Goal: Task Accomplishment & Management: Complete application form

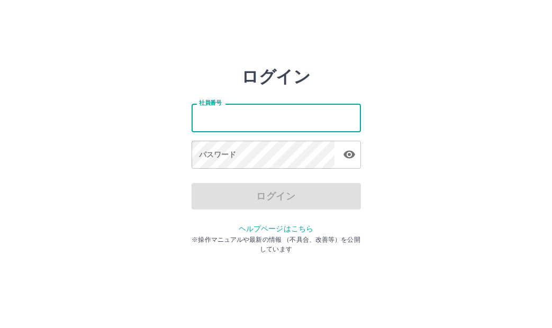
drag, startPoint x: 0, startPoint y: 0, endPoint x: 245, endPoint y: 126, distance: 275.0
click at [245, 126] on input "社員番号" at bounding box center [276, 118] width 169 height 28
type input "*******"
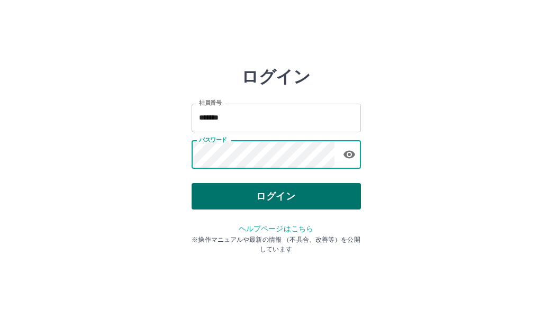
click at [255, 197] on button "ログイン" at bounding box center [276, 196] width 169 height 26
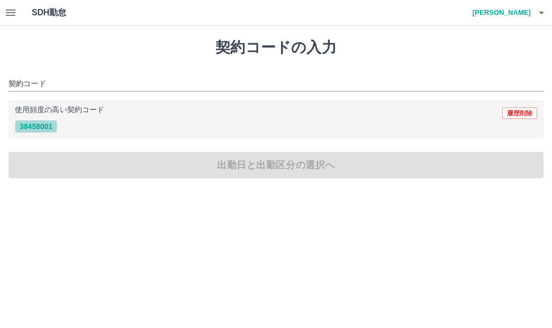
click at [51, 126] on button "38458001" at bounding box center [36, 126] width 42 height 13
type input "********"
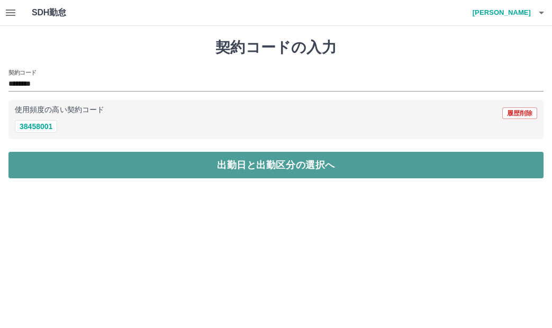
click at [60, 161] on button "出勤日と出勤区分の選択へ" at bounding box center [275, 165] width 535 height 26
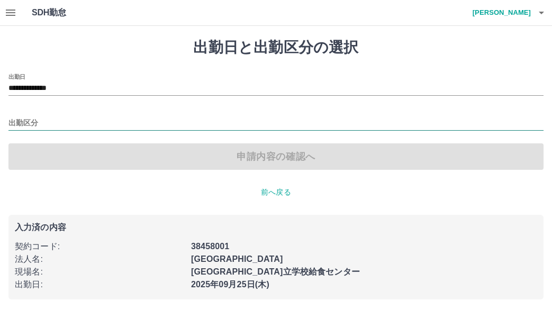
click at [32, 126] on input "出勤区分" at bounding box center [275, 123] width 535 height 13
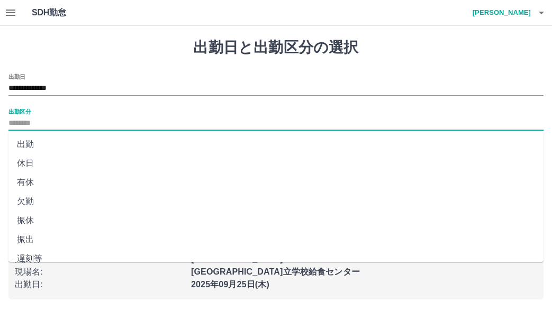
click at [30, 163] on li "休日" at bounding box center [275, 163] width 535 height 19
type input "**"
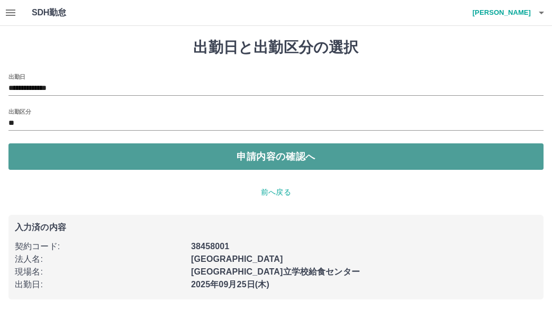
click at [48, 161] on button "申請内容の確認へ" at bounding box center [275, 156] width 535 height 26
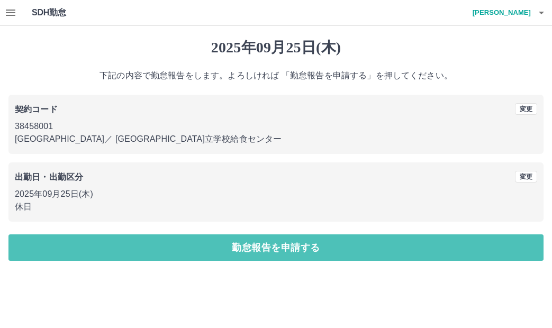
click at [122, 243] on button "勤怠報告を申請する" at bounding box center [275, 247] width 535 height 26
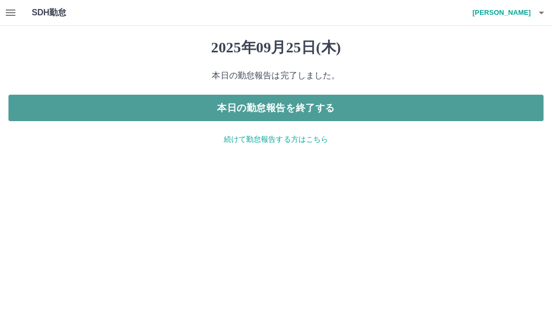
click at [194, 104] on button "本日の勤怠報告を終了する" at bounding box center [275, 108] width 535 height 26
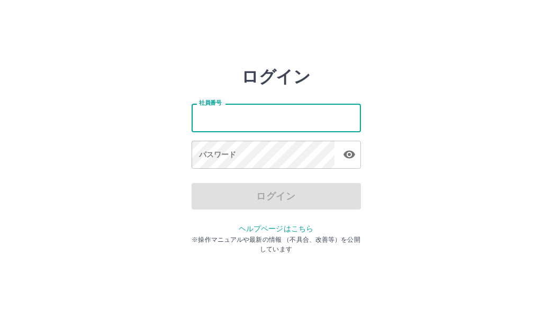
click at [236, 123] on input "社員番号" at bounding box center [276, 118] width 169 height 28
type input "*******"
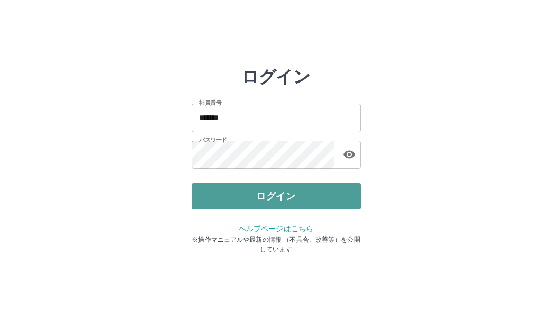
click at [255, 187] on button "ログイン" at bounding box center [276, 196] width 169 height 26
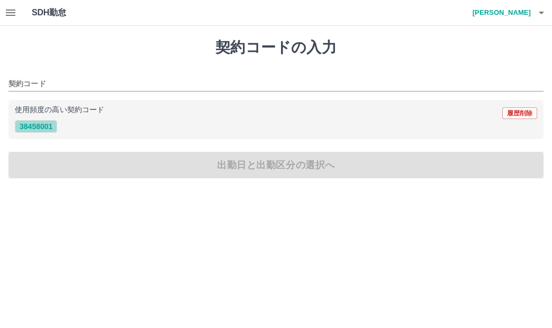
click at [31, 126] on button "38458001" at bounding box center [36, 126] width 42 height 13
type input "********"
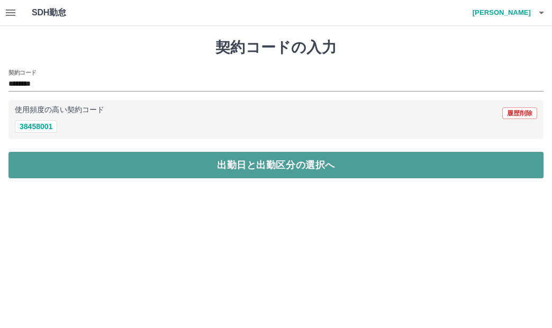
click at [56, 167] on button "出勤日と出勤区分の選択へ" at bounding box center [275, 165] width 535 height 26
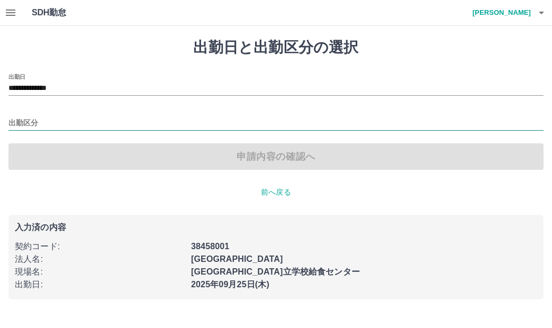
click at [57, 128] on input "出勤区分" at bounding box center [275, 123] width 535 height 13
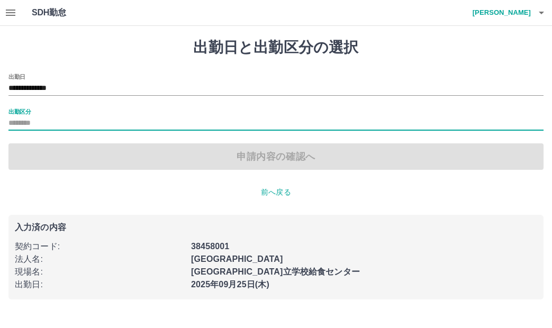
click at [16, 124] on input "出勤区分" at bounding box center [275, 123] width 535 height 13
click at [10, 122] on input "出勤区分" at bounding box center [275, 123] width 535 height 13
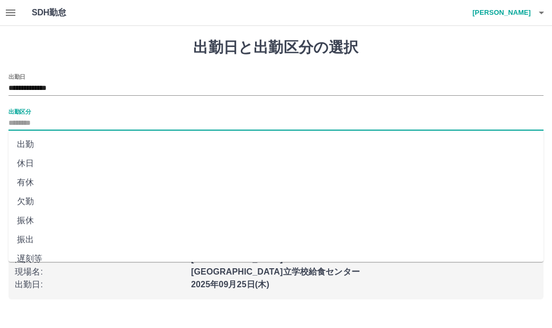
click at [29, 165] on li "休日" at bounding box center [275, 163] width 535 height 19
type input "**"
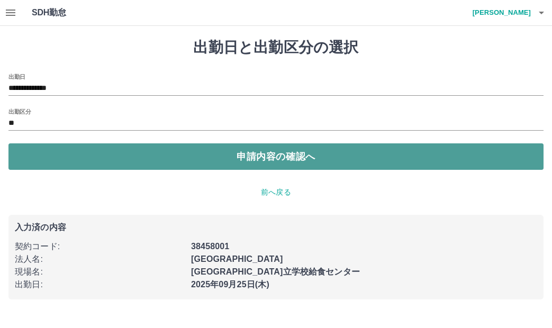
click at [30, 161] on button "申請内容の確認へ" at bounding box center [275, 156] width 535 height 26
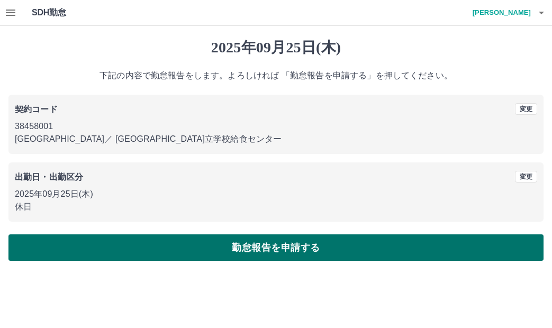
click at [171, 243] on button "勤怠報告を申請する" at bounding box center [275, 247] width 535 height 26
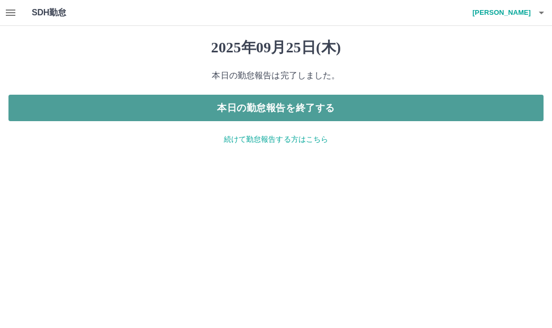
click at [169, 106] on button "本日の勤怠報告を終了する" at bounding box center [275, 108] width 535 height 26
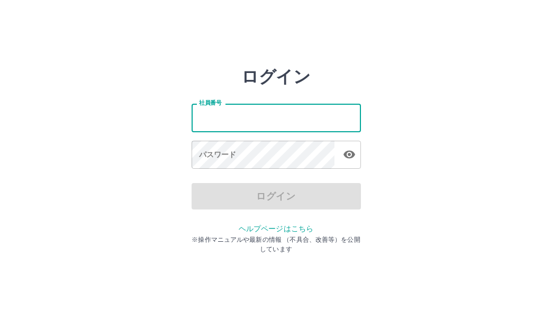
click at [219, 115] on input "社員番号" at bounding box center [276, 118] width 169 height 28
type input "*******"
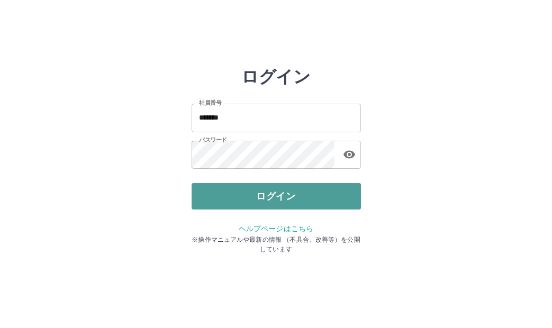
click at [317, 199] on button "ログイン" at bounding box center [276, 196] width 169 height 26
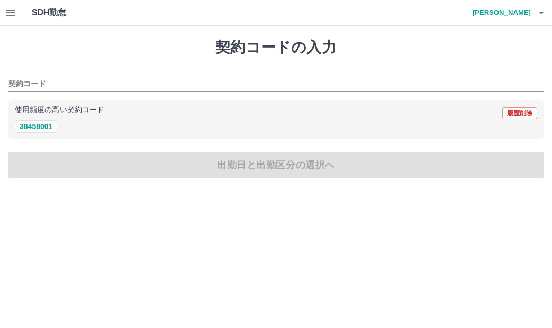
click at [478, 146] on div "契約コードの入力 契約コード 使用頻度の高い契約コード 履歴削除 38458001 出勤日と出勤区分の選択へ" at bounding box center [276, 108] width 552 height 165
click at [42, 127] on button "38458001" at bounding box center [36, 126] width 42 height 13
type input "********"
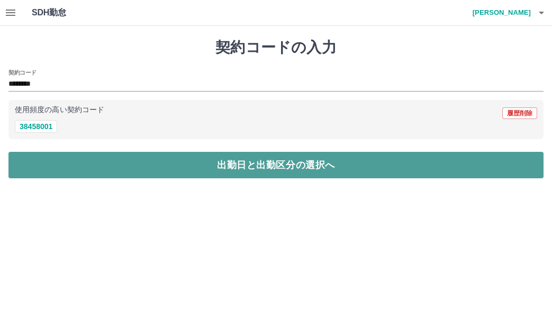
click at [58, 155] on button "出勤日と出勤区分の選択へ" at bounding box center [275, 165] width 535 height 26
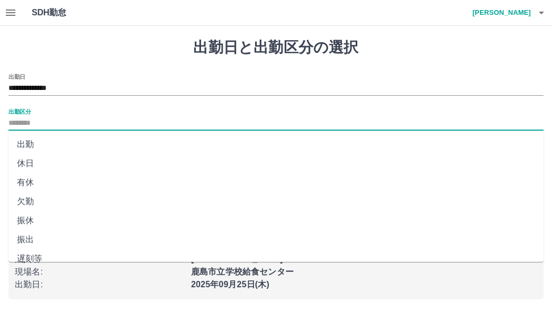
click at [48, 122] on input "出勤区分" at bounding box center [275, 123] width 535 height 13
click at [31, 203] on li "欠勤" at bounding box center [275, 201] width 535 height 19
type input "**"
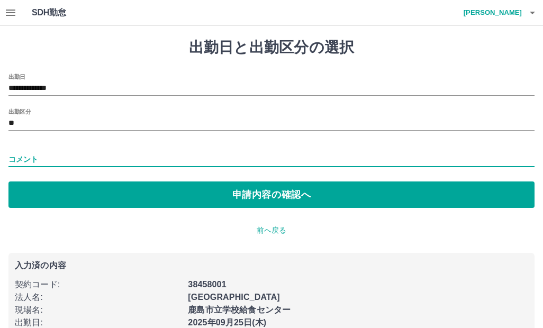
click at [32, 164] on input "コメント" at bounding box center [271, 159] width 526 height 15
type input "***"
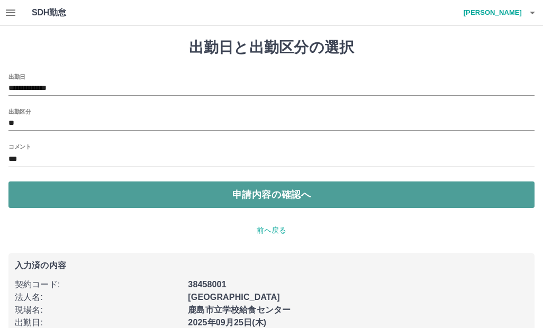
click at [49, 188] on button "申請内容の確認へ" at bounding box center [271, 195] width 526 height 26
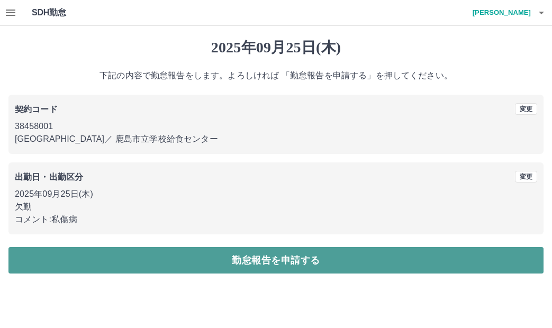
click at [186, 260] on button "勤怠報告を申請する" at bounding box center [275, 260] width 535 height 26
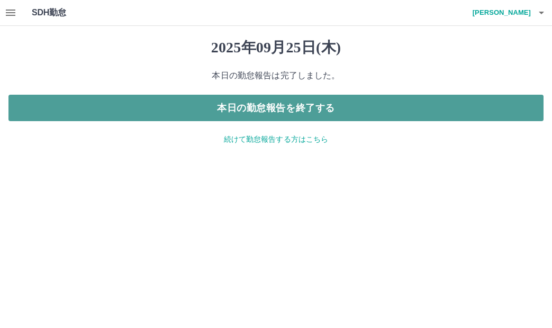
click at [404, 107] on button "本日の勤怠報告を終了する" at bounding box center [275, 108] width 535 height 26
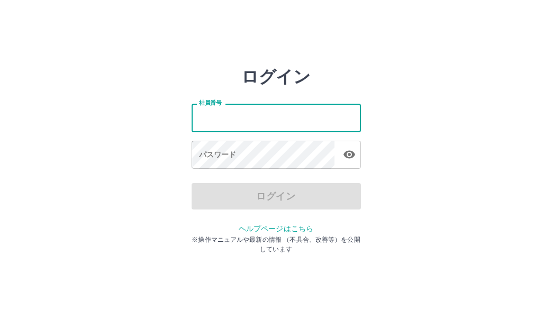
click at [310, 122] on input "社員番号" at bounding box center [276, 118] width 169 height 28
type input "*******"
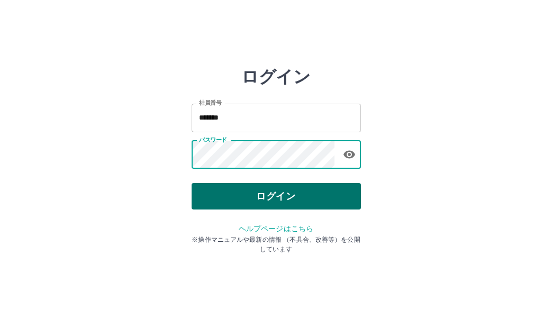
click at [336, 195] on button "ログイン" at bounding box center [276, 196] width 169 height 26
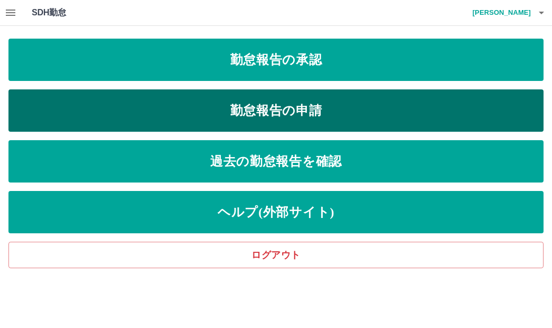
click at [171, 90] on link "勤怠報告の申請" at bounding box center [275, 110] width 535 height 42
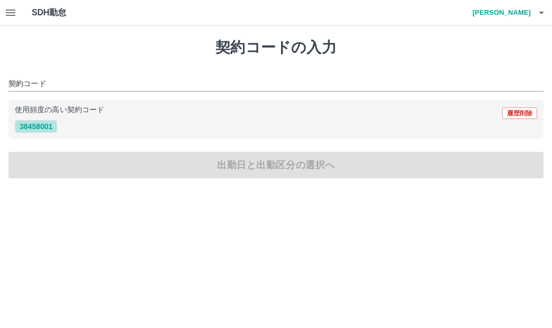
drag, startPoint x: 49, startPoint y: 128, endPoint x: 55, endPoint y: 151, distance: 24.0
click at [48, 128] on button "38458001" at bounding box center [36, 126] width 42 height 13
type input "********"
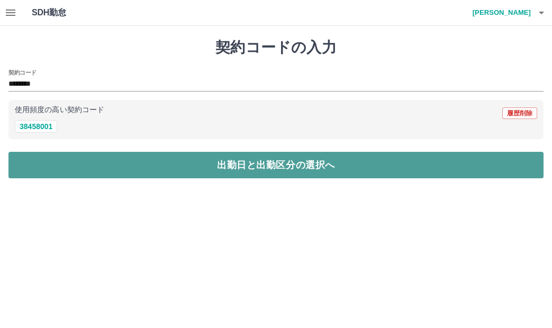
click at [57, 156] on button "出勤日と出勤区分の選択へ" at bounding box center [275, 165] width 535 height 26
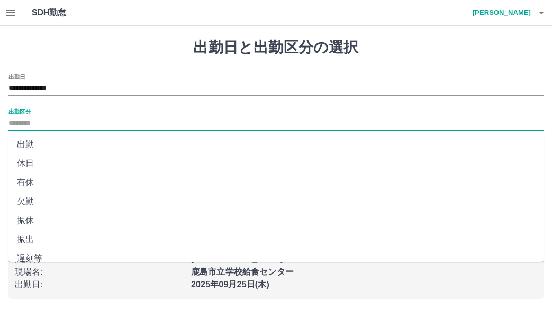
click at [56, 117] on input "出勤区分" at bounding box center [275, 123] width 535 height 13
click at [71, 164] on li "休日" at bounding box center [275, 163] width 535 height 19
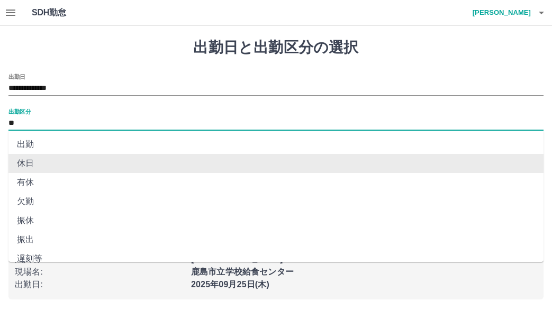
click at [52, 124] on input "**" at bounding box center [275, 123] width 535 height 13
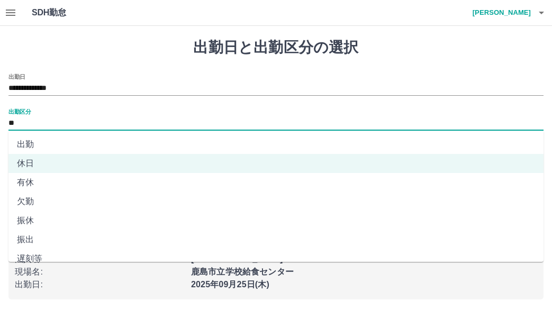
click at [41, 148] on li "出勤" at bounding box center [275, 144] width 535 height 19
type input "**"
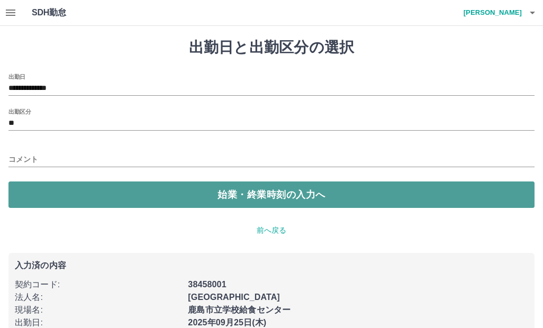
click at [62, 195] on button "始業・終業時刻の入力へ" at bounding box center [271, 195] width 526 height 26
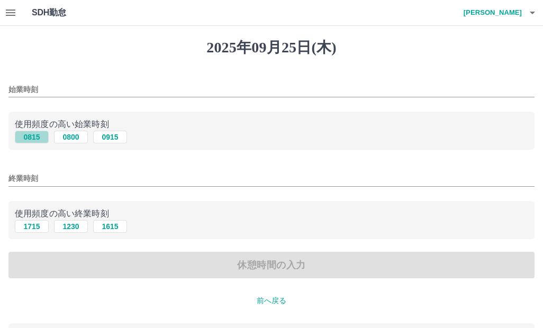
click at [40, 136] on button "0815" at bounding box center [32, 137] width 34 height 13
type input "****"
click at [43, 225] on button "1715" at bounding box center [32, 226] width 34 height 13
type input "****"
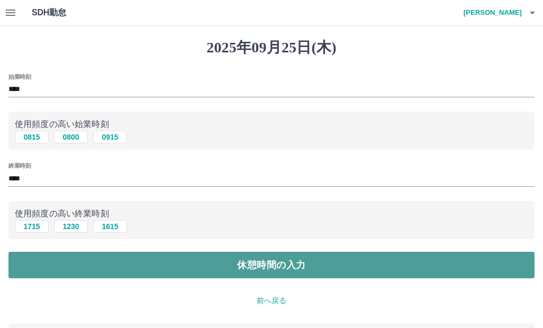
click at [48, 258] on button "休憩時間の入力" at bounding box center [271, 265] width 526 height 26
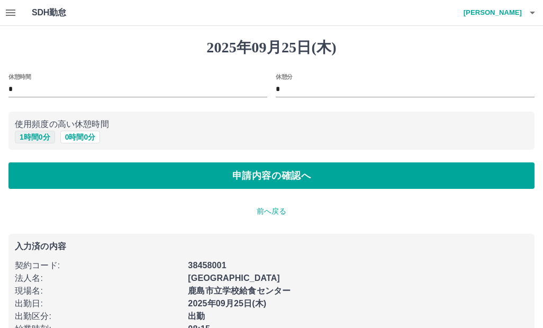
click at [39, 137] on button "1 時間 0 分" at bounding box center [35, 137] width 40 height 13
type input "*"
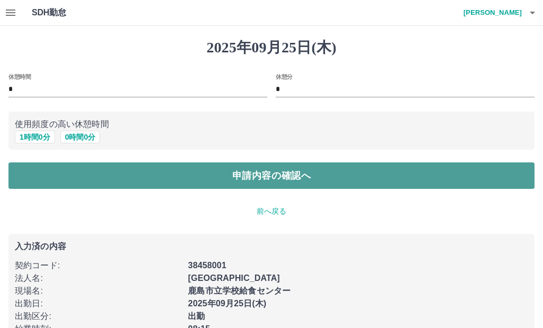
click at [132, 178] on button "申請内容の確認へ" at bounding box center [271, 175] width 526 height 26
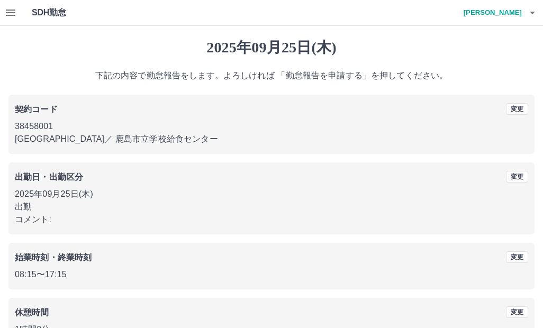
scroll to position [68, 0]
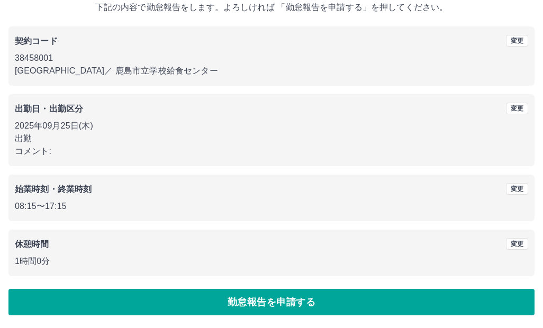
click at [167, 298] on button "勤怠報告を申請する" at bounding box center [271, 302] width 526 height 26
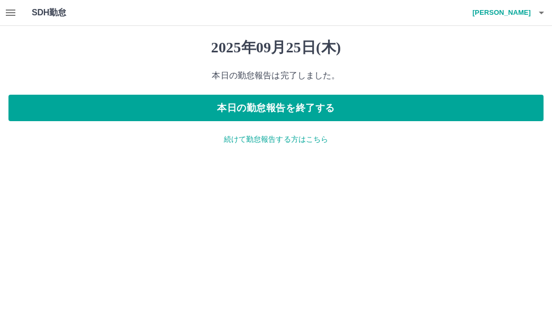
click at [231, 141] on p "続けて勤怠報告する方はこちら" at bounding box center [275, 139] width 535 height 11
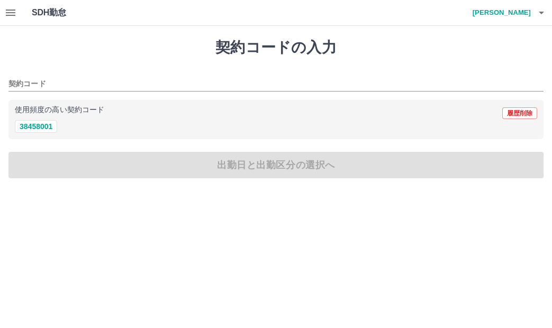
click at [13, 14] on icon "button" at bounding box center [10, 12] width 13 height 13
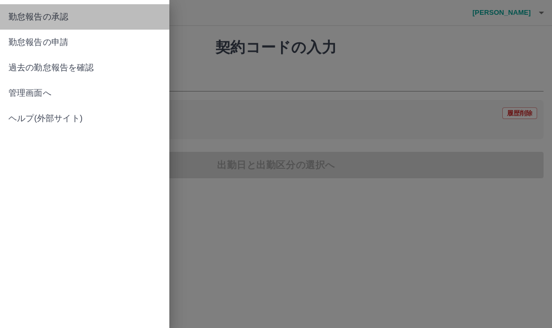
click at [75, 20] on span "勤怠報告の承認" at bounding box center [84, 17] width 152 height 13
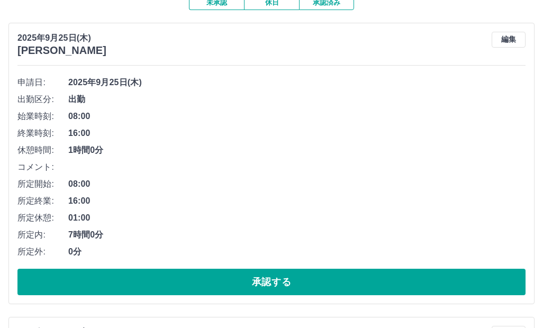
scroll to position [212, 0]
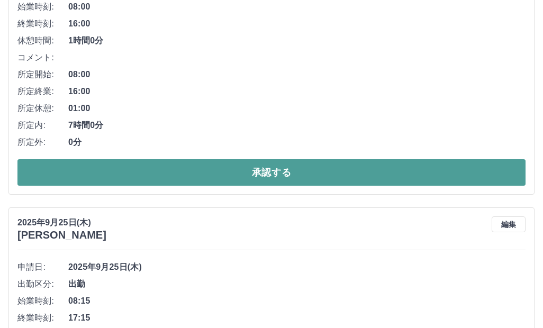
click at [169, 173] on button "承認する" at bounding box center [271, 172] width 508 height 26
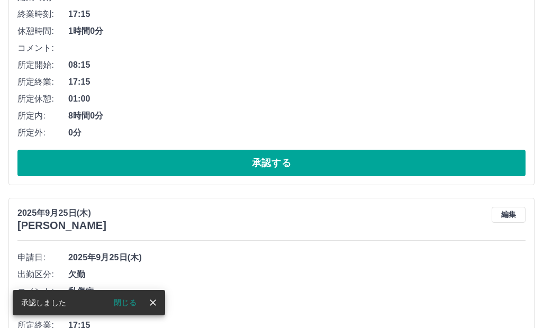
scroll to position [1399, 0]
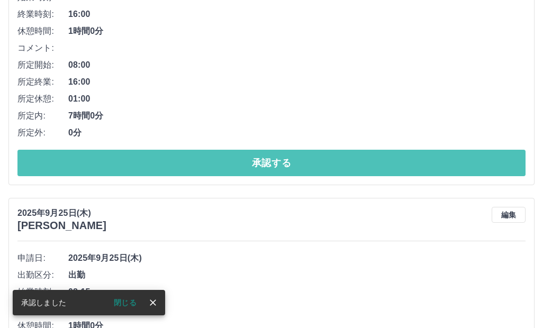
click at [167, 165] on button "承認する" at bounding box center [271, 163] width 508 height 26
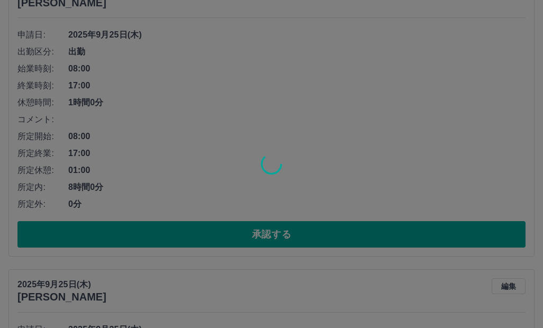
scroll to position [3327, 0]
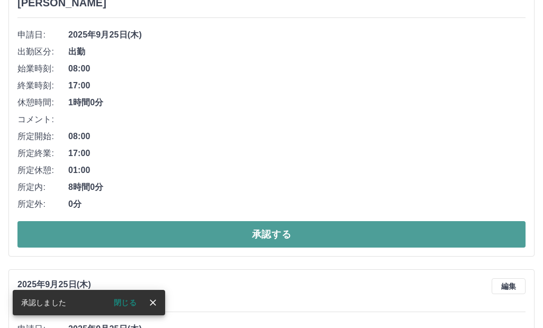
click at [215, 230] on button "承認する" at bounding box center [271, 234] width 508 height 26
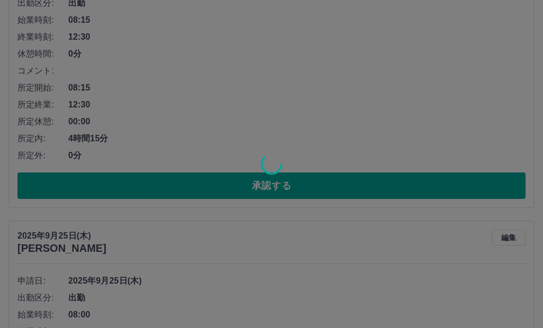
scroll to position [4742, 0]
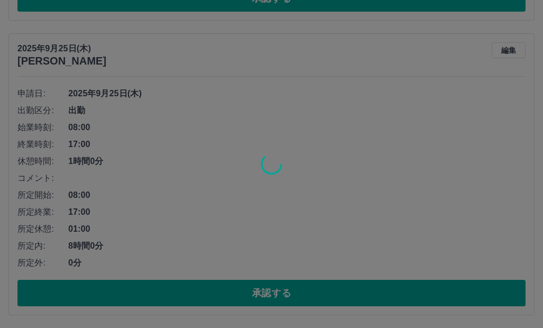
click at [210, 287] on div at bounding box center [271, 164] width 543 height 328
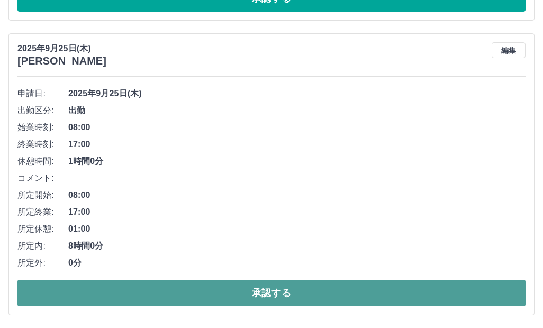
click at [209, 287] on button "承認する" at bounding box center [271, 293] width 508 height 26
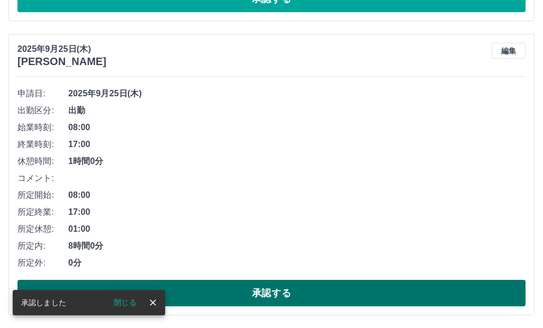
scroll to position [4447, 0]
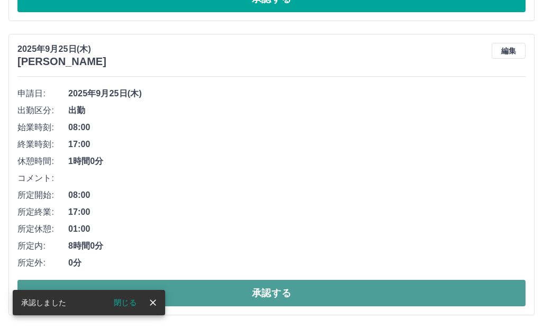
click at [216, 294] on button "承認する" at bounding box center [271, 293] width 508 height 26
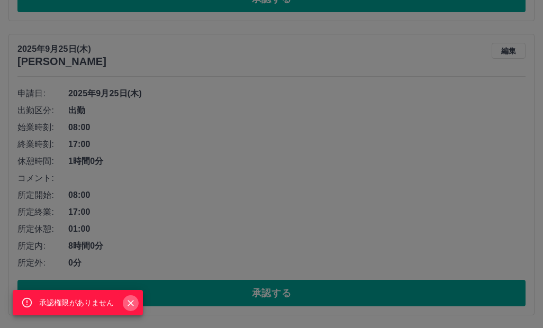
click at [126, 301] on icon "Close" at bounding box center [130, 303] width 11 height 11
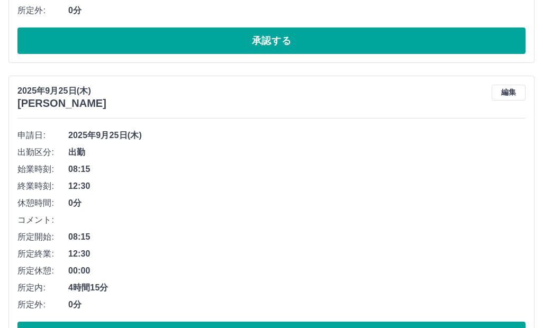
scroll to position [4235, 0]
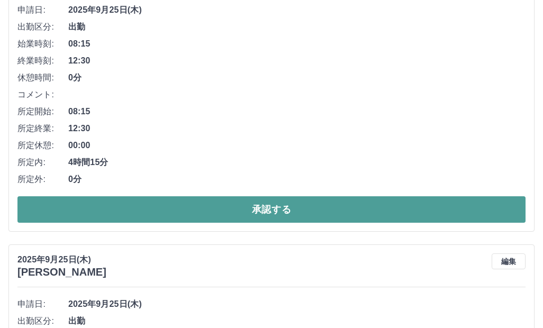
click at [158, 213] on button "承認する" at bounding box center [271, 209] width 508 height 26
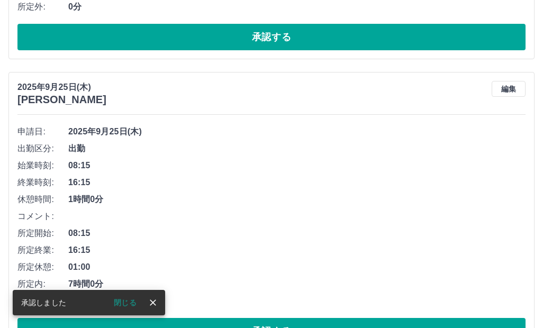
scroll to position [372, 0]
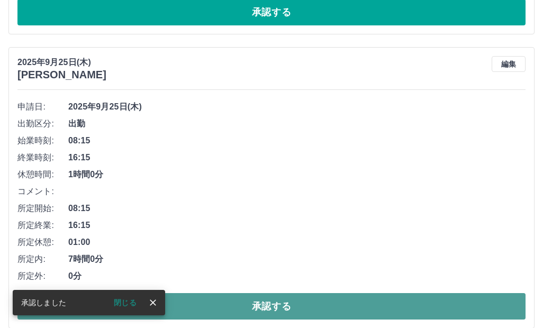
click at [236, 300] on button "承認する" at bounding box center [271, 306] width 508 height 26
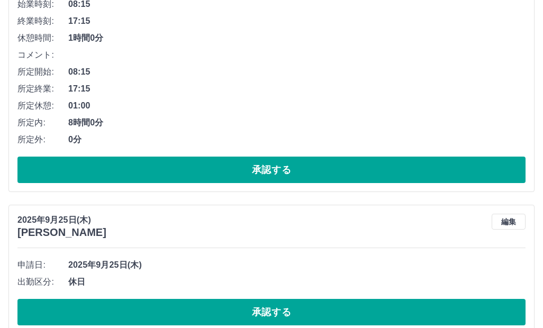
scroll to position [2383, 0]
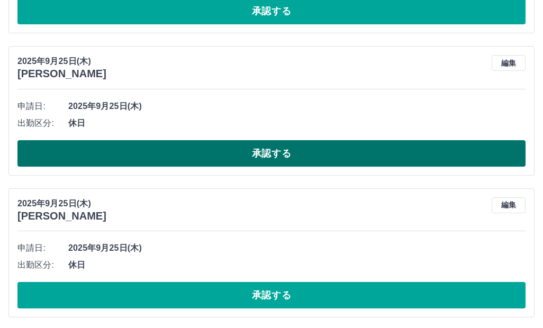
click at [180, 154] on button "承認する" at bounding box center [271, 153] width 508 height 26
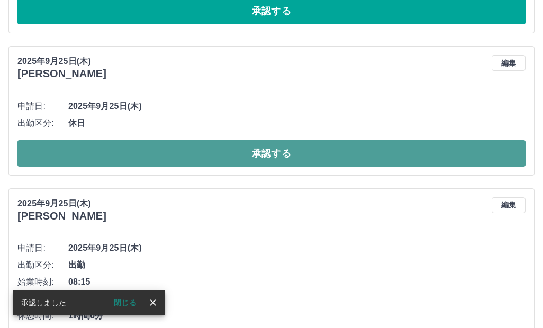
click at [136, 155] on button "承認する" at bounding box center [271, 153] width 508 height 26
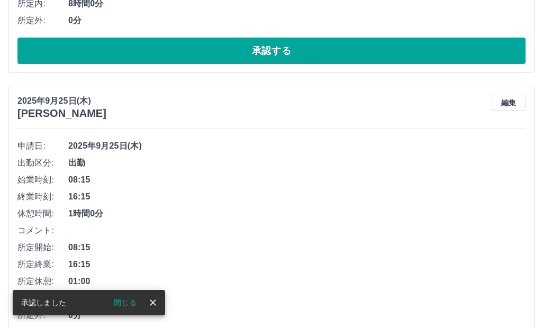
scroll to position [3280, 0]
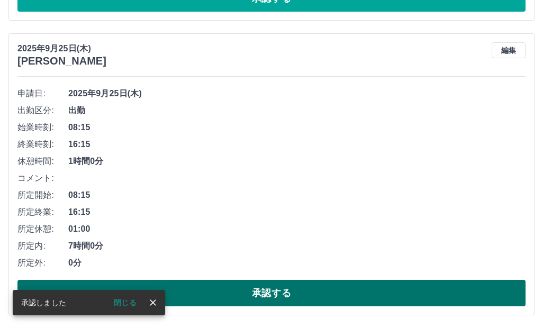
click at [192, 293] on button "承認する" at bounding box center [271, 293] width 508 height 26
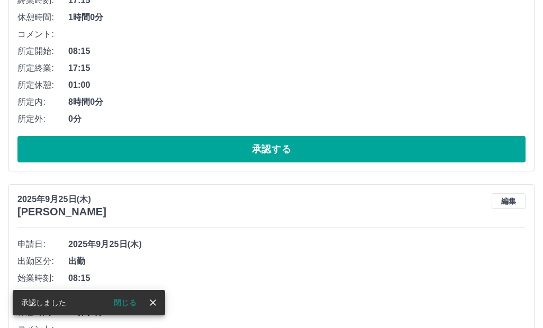
scroll to position [2403, 0]
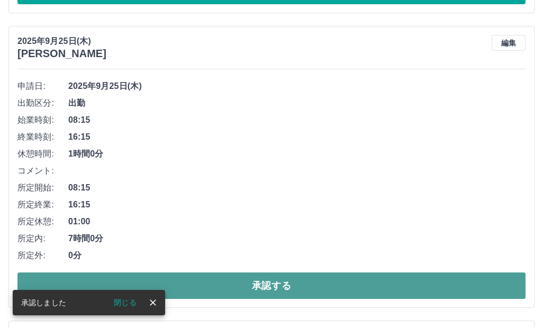
click at [193, 283] on button "承認する" at bounding box center [271, 286] width 508 height 26
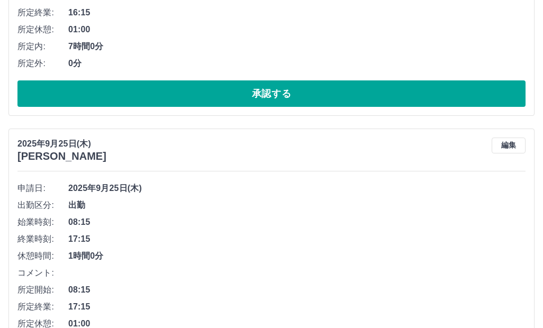
scroll to position [1556, 0]
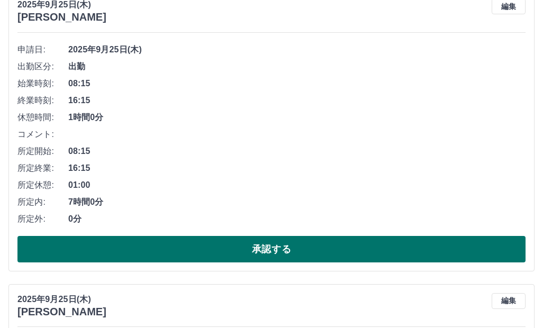
click at [134, 250] on button "承認する" at bounding box center [271, 249] width 508 height 26
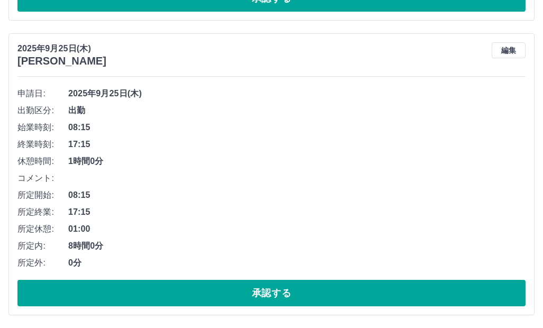
scroll to position [2397, 0]
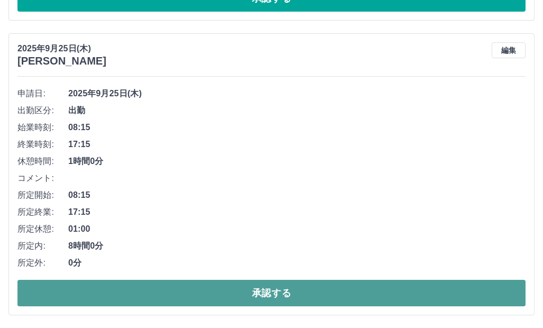
click at [147, 288] on button "承認する" at bounding box center [271, 293] width 508 height 26
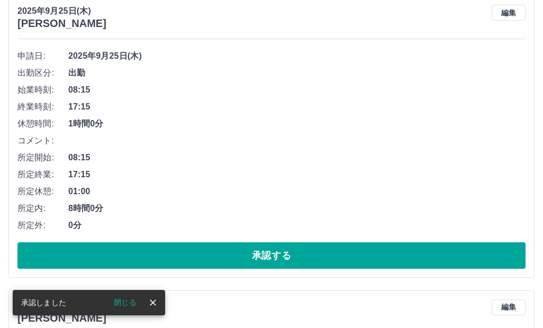
scroll to position [1845, 0]
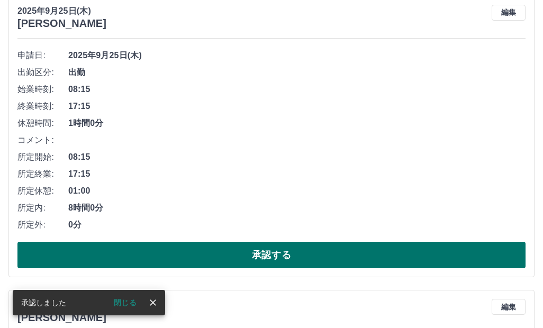
click at [151, 256] on button "承認する" at bounding box center [271, 255] width 508 height 26
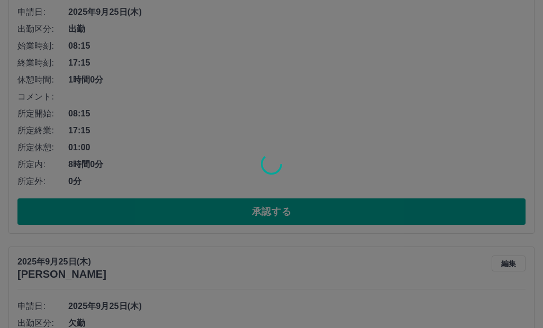
scroll to position [945, 0]
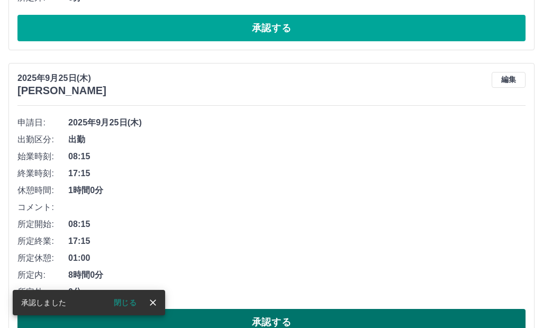
click at [205, 317] on button "承認する" at bounding box center [271, 322] width 508 height 26
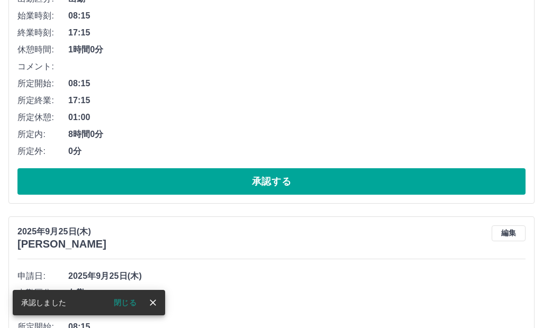
scroll to position [839, 0]
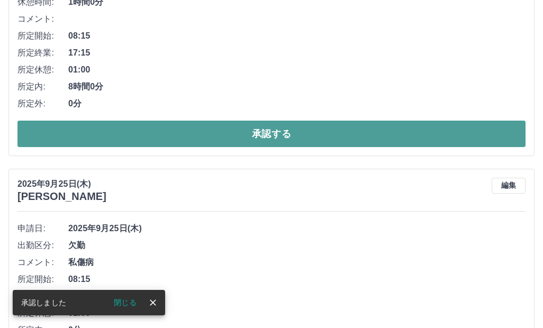
click at [180, 134] on button "承認する" at bounding box center [271, 134] width 508 height 26
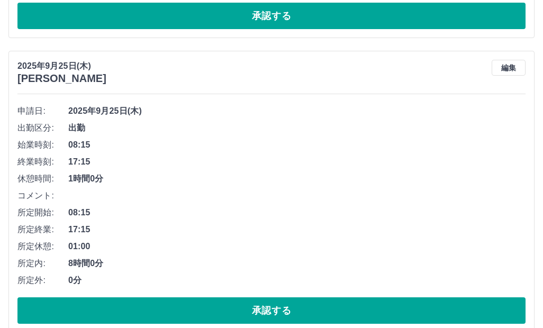
scroll to position [1514, 0]
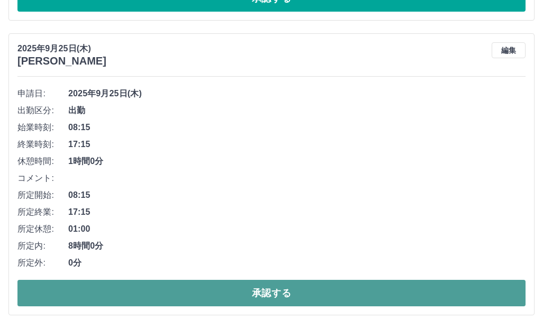
click at [195, 290] on button "承認する" at bounding box center [271, 293] width 508 height 26
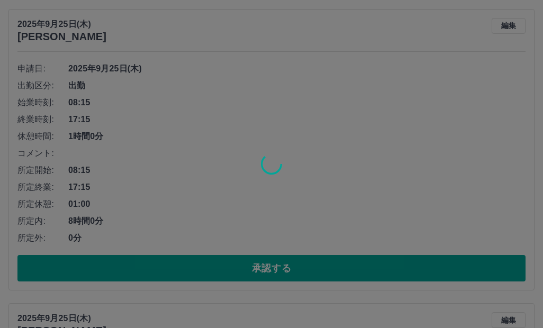
scroll to position [265, 0]
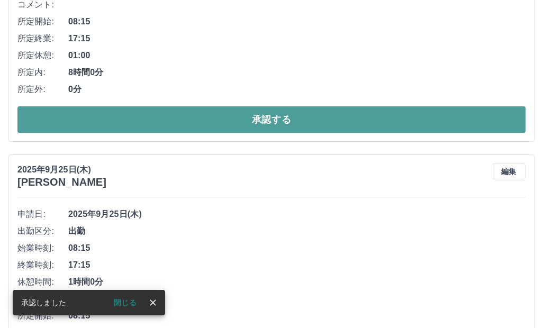
click at [124, 113] on button "承認する" at bounding box center [271, 119] width 508 height 26
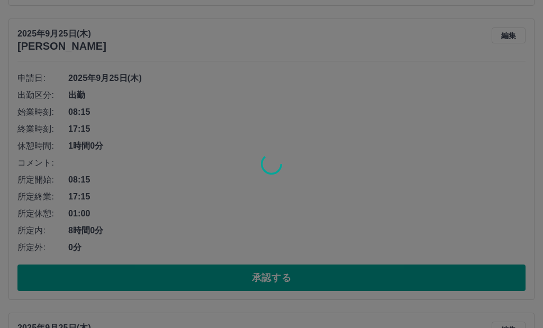
scroll to position [529, 0]
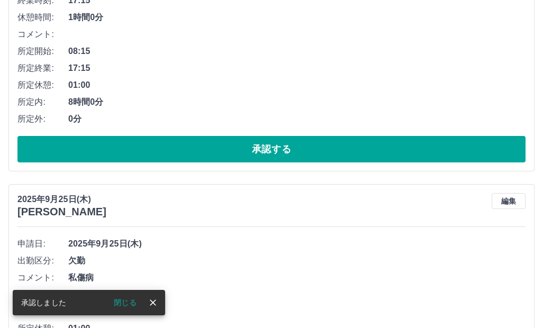
click at [128, 151] on button "承認する" at bounding box center [271, 149] width 508 height 26
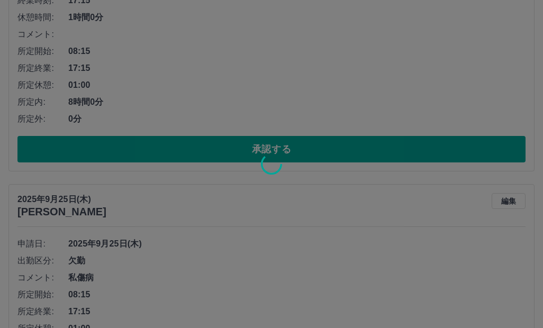
scroll to position [447, 0]
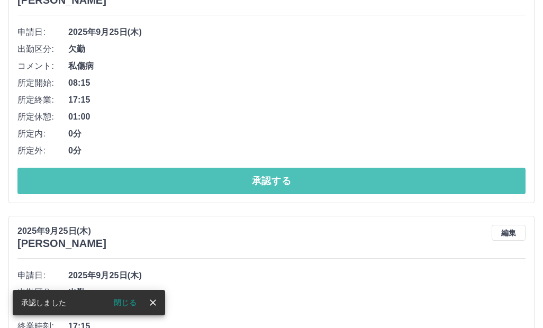
click at [126, 186] on button "承認する" at bounding box center [271, 181] width 508 height 26
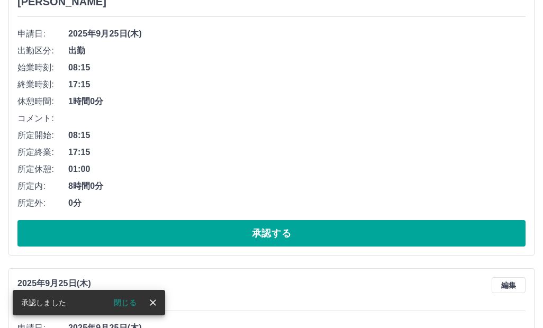
scroll to position [265, 0]
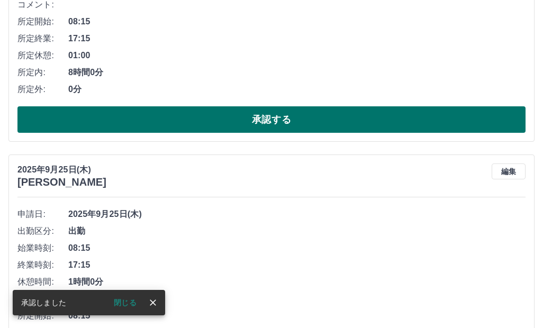
click at [141, 116] on button "承認する" at bounding box center [271, 119] width 508 height 26
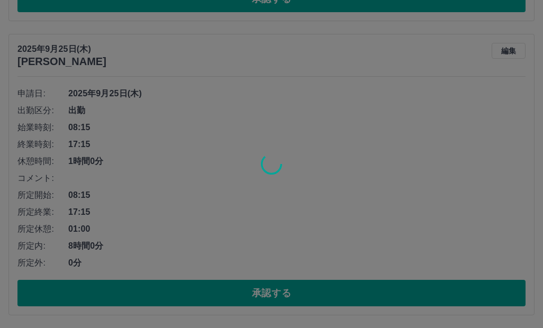
scroll to position [92, 0]
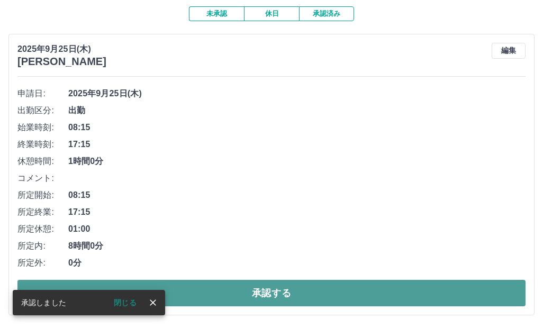
click at [232, 287] on button "承認する" at bounding box center [271, 293] width 508 height 26
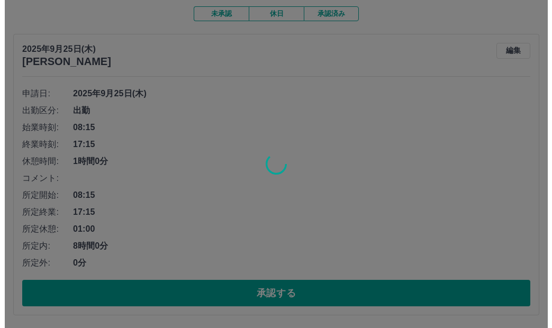
scroll to position [0, 0]
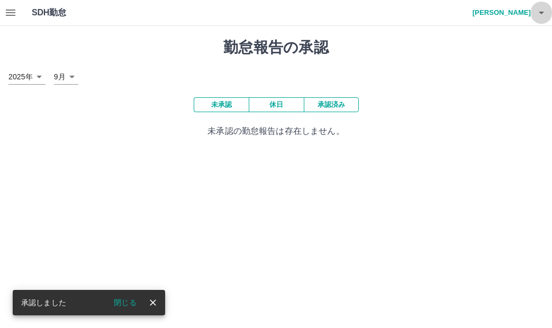
click at [540, 10] on icon "button" at bounding box center [541, 12] width 13 height 13
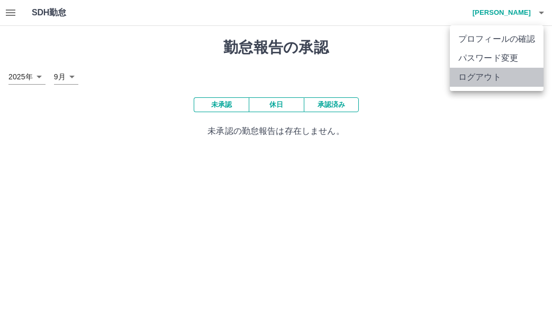
click at [503, 86] on li "ログアウト" at bounding box center [497, 77] width 94 height 19
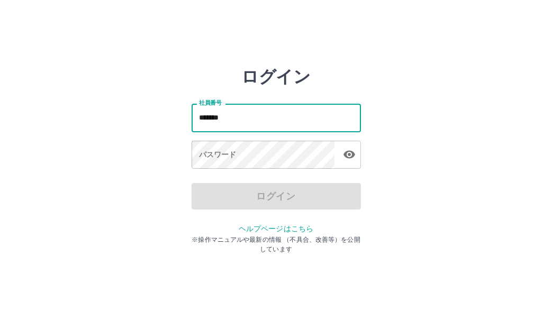
type input "*******"
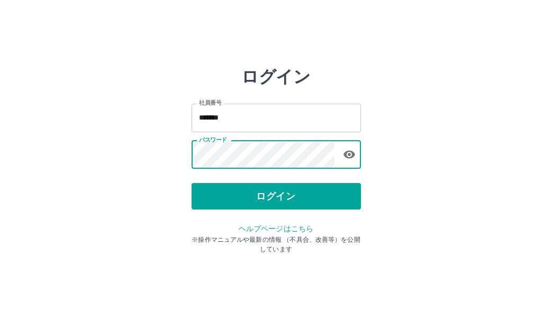
drag, startPoint x: 291, startPoint y: 196, endPoint x: 298, endPoint y: 187, distance: 11.7
click at [294, 196] on button "ログイン" at bounding box center [276, 196] width 169 height 26
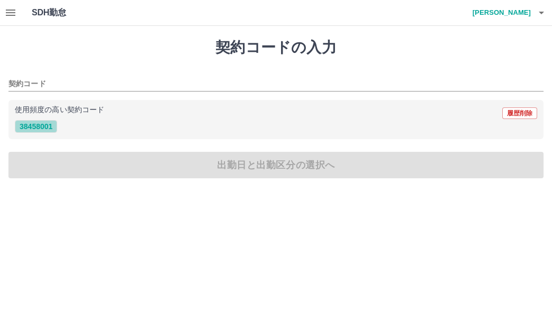
click at [31, 126] on button "38458001" at bounding box center [36, 126] width 42 height 13
type input "********"
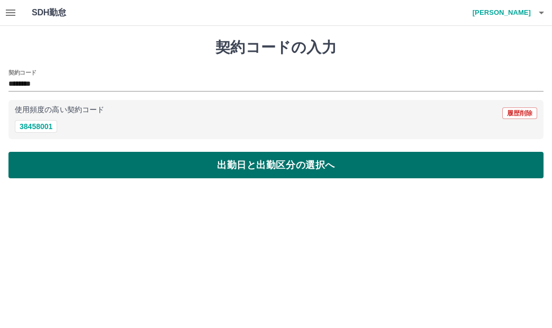
click at [52, 172] on button "出勤日と出勤区分の選択へ" at bounding box center [275, 165] width 535 height 26
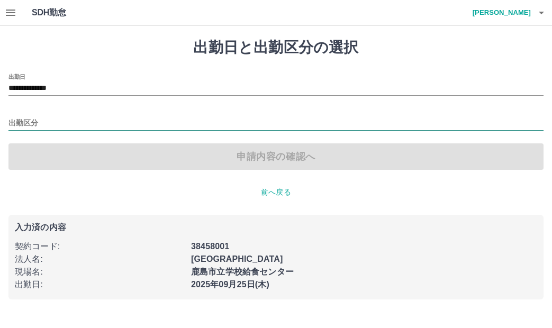
click at [42, 123] on input "出勤区分" at bounding box center [275, 123] width 535 height 13
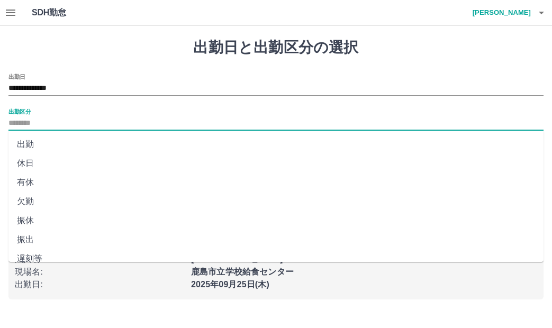
click at [35, 181] on li "有休" at bounding box center [275, 182] width 535 height 19
type input "**"
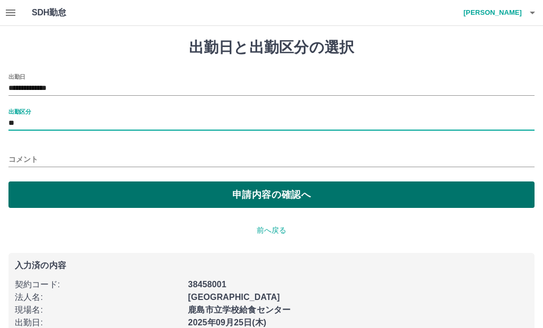
click at [35, 188] on button "申請内容の確認へ" at bounding box center [271, 195] width 526 height 26
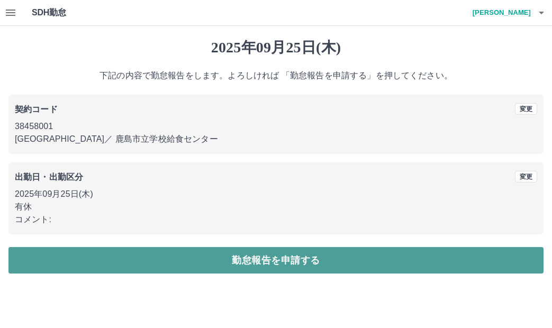
click at [214, 255] on button "勤怠報告を申請する" at bounding box center [275, 260] width 535 height 26
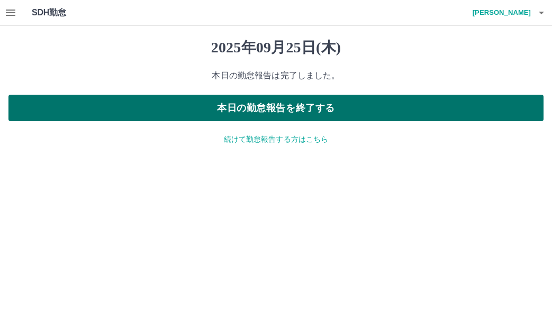
click at [338, 107] on button "本日の勤怠報告を終了する" at bounding box center [275, 108] width 535 height 26
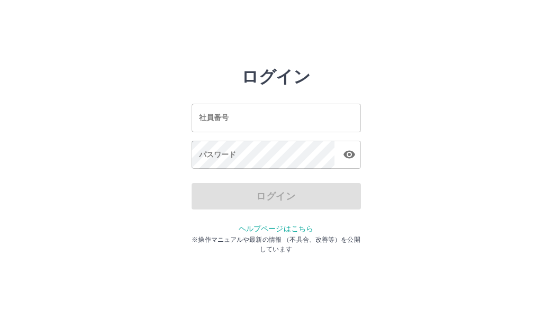
drag, startPoint x: 273, startPoint y: 123, endPoint x: 287, endPoint y: 118, distance: 15.2
click at [274, 119] on input "社員番号" at bounding box center [276, 118] width 169 height 28
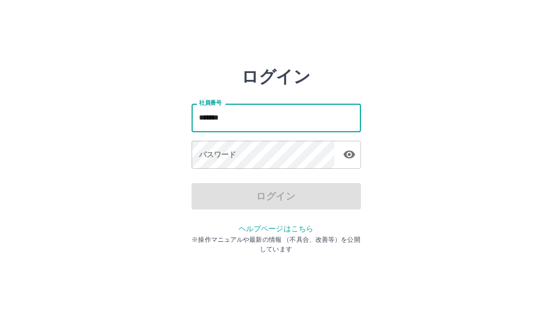
type input "*******"
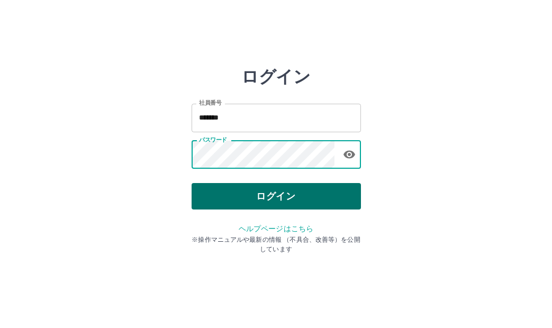
click at [316, 194] on button "ログイン" at bounding box center [276, 196] width 169 height 26
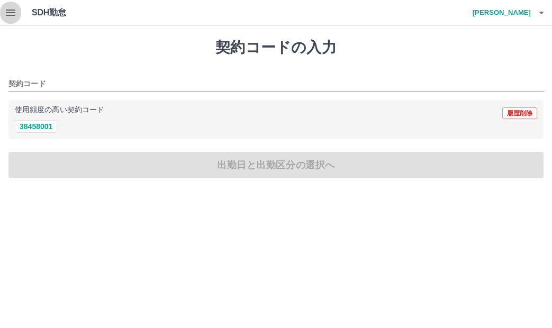
click at [10, 14] on icon "button" at bounding box center [10, 12] width 13 height 13
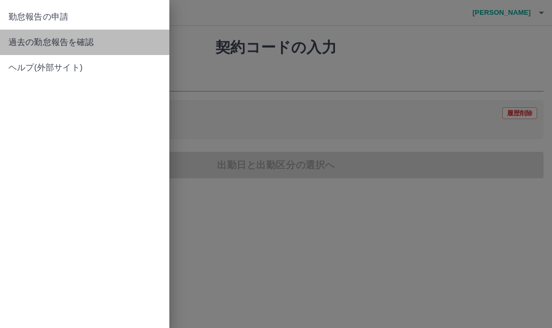
click at [33, 44] on span "過去の勤怠報告を確認" at bounding box center [84, 42] width 152 height 13
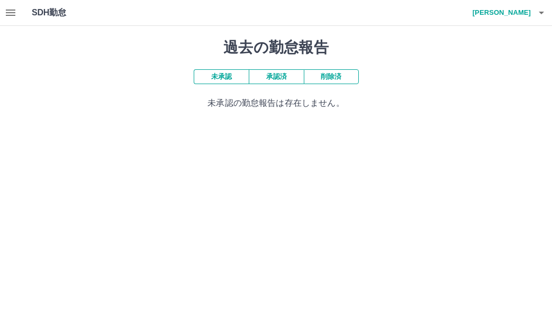
click at [276, 76] on button "承認済" at bounding box center [276, 76] width 55 height 15
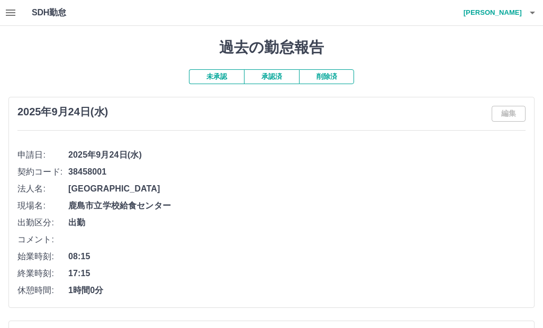
click at [533, 13] on icon "button" at bounding box center [532, 13] width 5 height 3
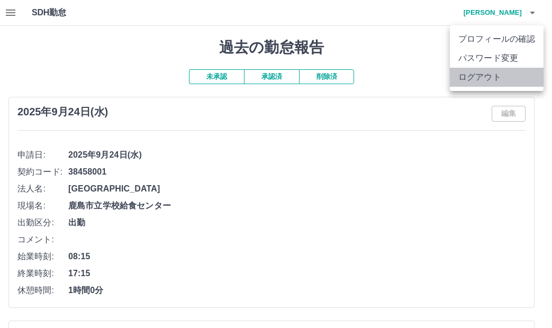
click at [503, 74] on li "ログアウト" at bounding box center [497, 77] width 94 height 19
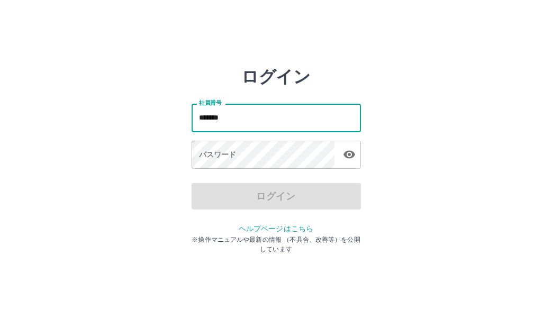
type input "*******"
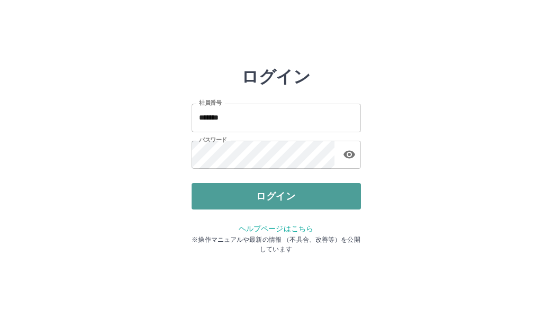
click at [238, 195] on button "ログイン" at bounding box center [276, 196] width 169 height 26
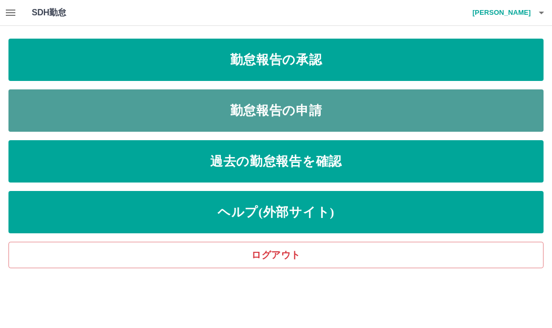
click at [232, 105] on link "勤怠報告の申請" at bounding box center [275, 110] width 535 height 42
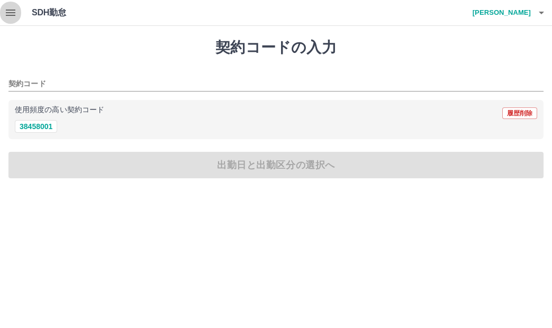
click at [10, 14] on icon "button" at bounding box center [10, 12] width 13 height 13
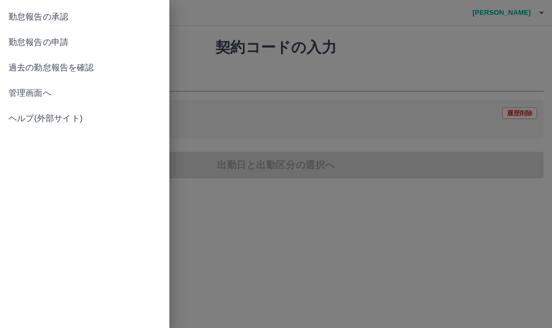
click at [22, 16] on span "勤怠報告の承認" at bounding box center [84, 17] width 152 height 13
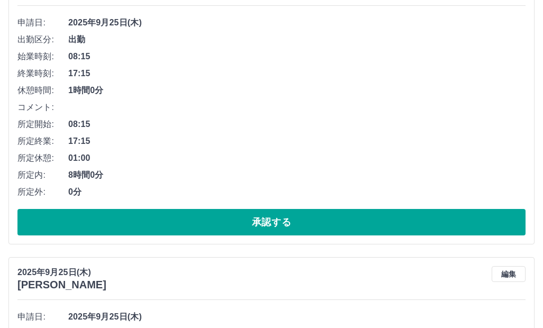
scroll to position [265, 0]
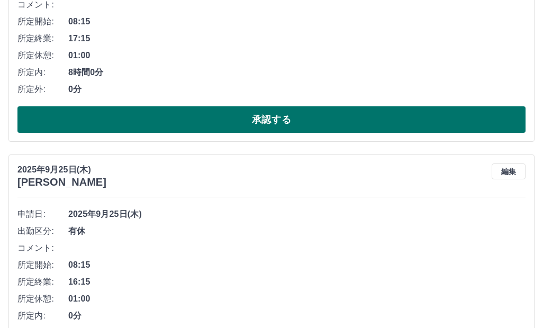
click at [117, 120] on button "承認する" at bounding box center [271, 119] width 508 height 26
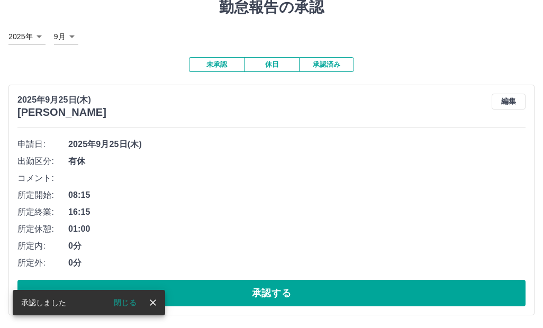
scroll to position [41, 0]
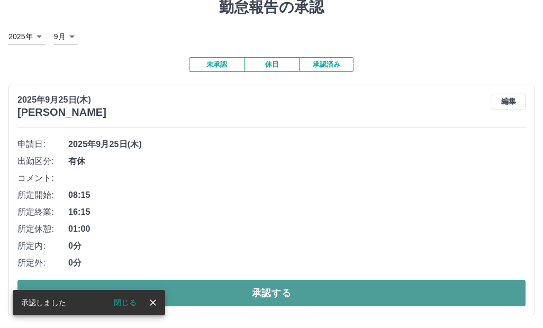
click at [179, 292] on button "承認する" at bounding box center [271, 293] width 508 height 26
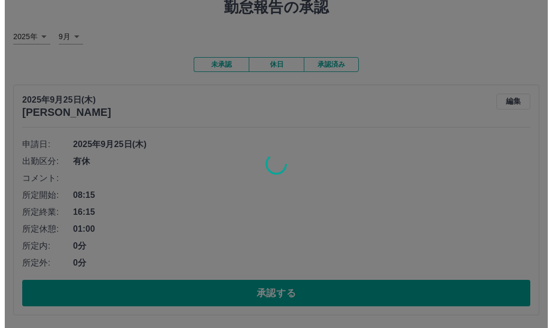
scroll to position [0, 0]
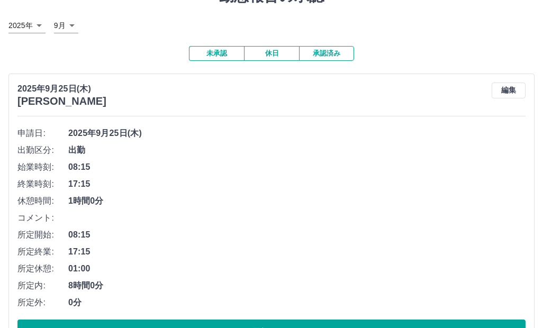
scroll to position [92, 0]
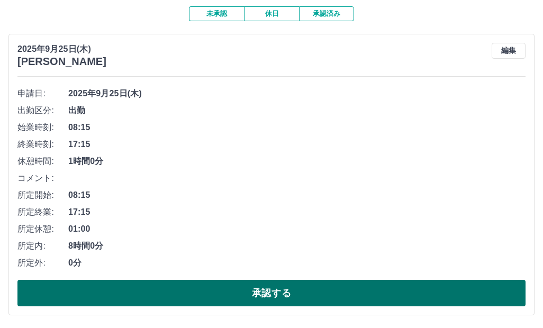
click at [225, 294] on button "承認する" at bounding box center [271, 293] width 508 height 26
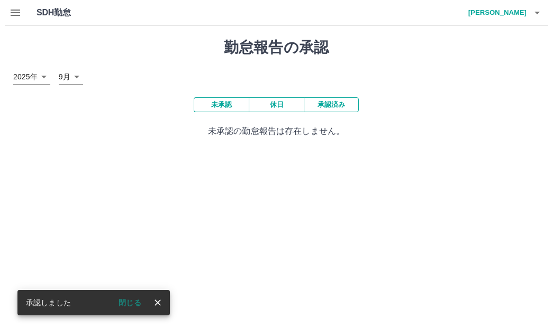
scroll to position [0, 0]
click at [541, 14] on icon "button" at bounding box center [541, 13] width 5 height 3
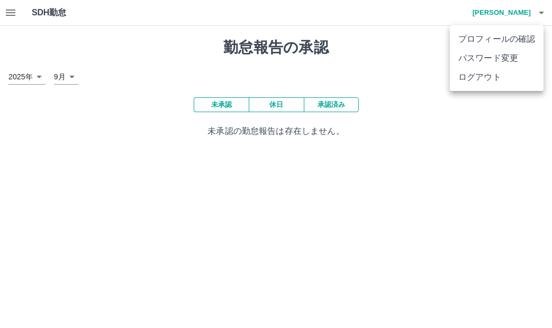
click at [502, 81] on li "ログアウト" at bounding box center [497, 77] width 94 height 19
